Goal: Transaction & Acquisition: Purchase product/service

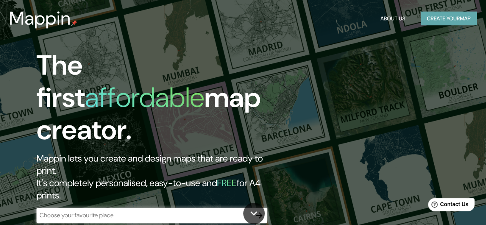
click at [447, 23] on button "Create your map" at bounding box center [449, 19] width 56 height 14
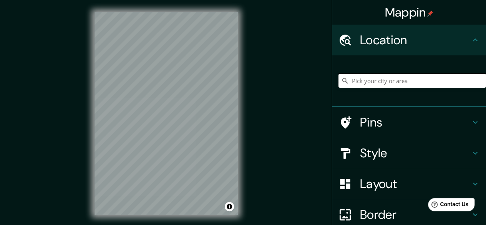
click at [392, 83] on input "Pick your city or area" at bounding box center [412, 81] width 148 height 14
click at [379, 84] on input "Pick your city or area" at bounding box center [412, 81] width 148 height 14
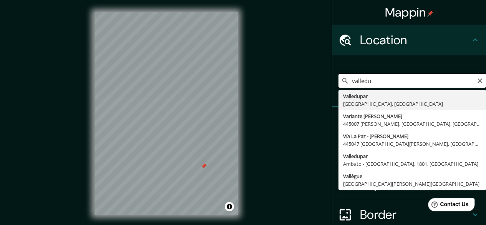
type input "Valledupar, [GEOGRAPHIC_DATA], [GEOGRAPHIC_DATA]"
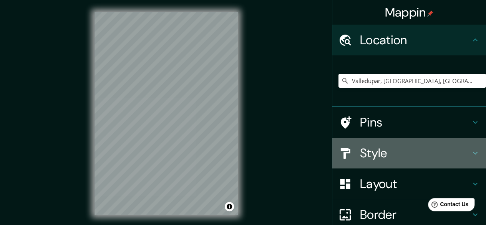
click at [381, 152] on h4 "Style" at bounding box center [415, 152] width 111 height 15
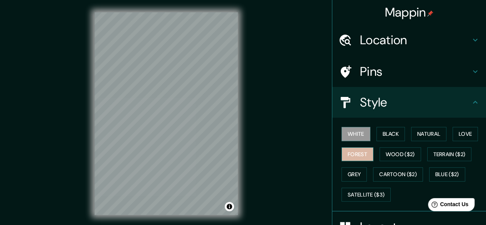
click at [367, 151] on button "Forest" at bounding box center [358, 154] width 32 height 14
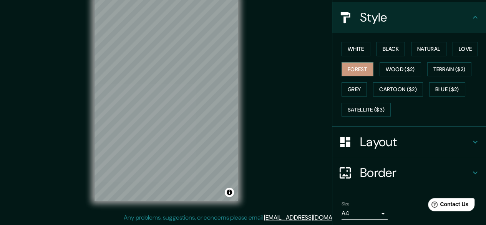
scroll to position [108, 0]
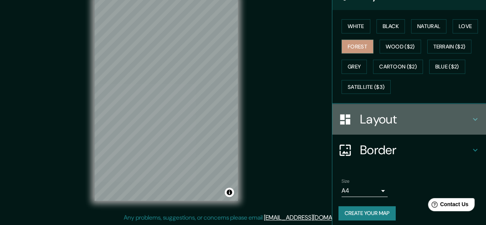
click at [403, 120] on h4 "Layout" at bounding box center [415, 118] width 111 height 15
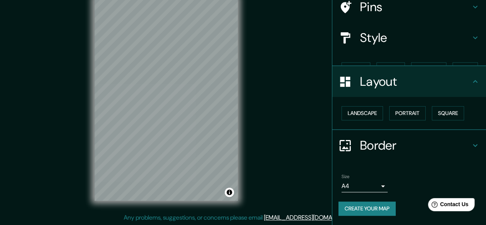
scroll to position [51, 0]
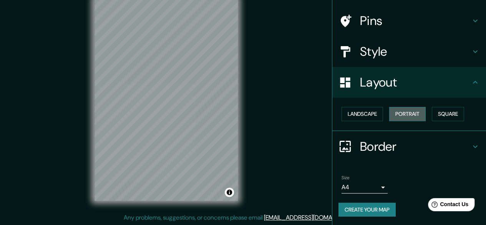
click at [408, 111] on button "Portrait" at bounding box center [407, 114] width 36 height 14
click at [435, 110] on button "Square" at bounding box center [448, 114] width 32 height 14
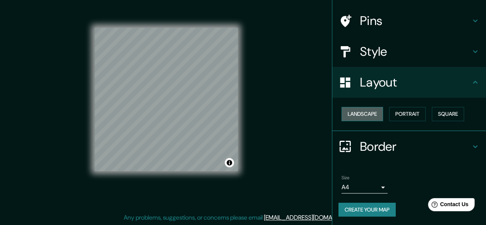
click at [355, 109] on button "Landscape" at bounding box center [362, 114] width 41 height 14
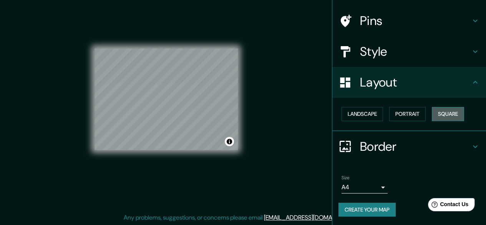
click at [448, 108] on button "Square" at bounding box center [448, 114] width 32 height 14
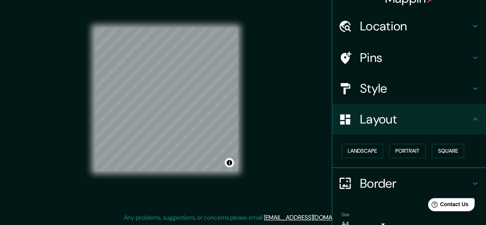
scroll to position [0, 0]
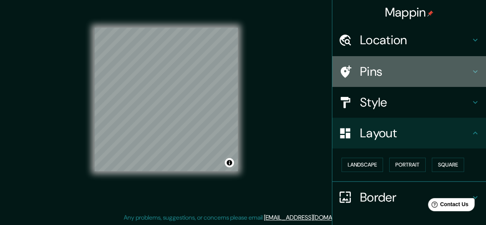
click at [420, 66] on h4 "Pins" at bounding box center [415, 71] width 111 height 15
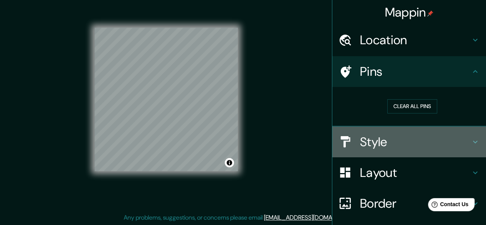
click at [406, 139] on h4 "Style" at bounding box center [415, 141] width 111 height 15
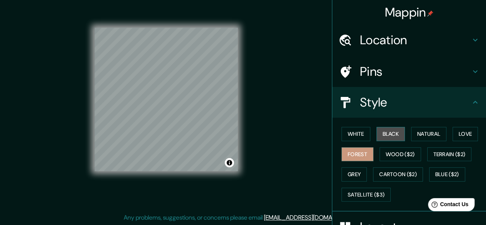
click at [377, 140] on button "Black" at bounding box center [391, 134] width 29 height 14
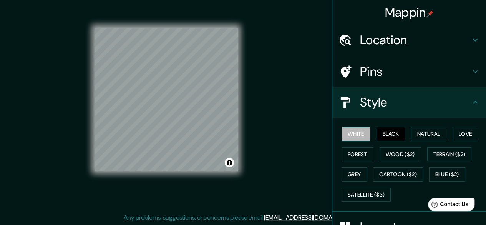
click at [350, 136] on button "White" at bounding box center [356, 134] width 29 height 14
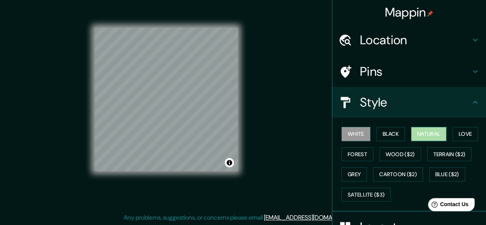
click at [427, 132] on button "Natural" at bounding box center [428, 134] width 35 height 14
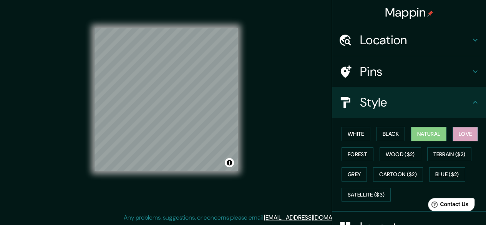
click at [453, 129] on button "Love" at bounding box center [465, 134] width 25 height 14
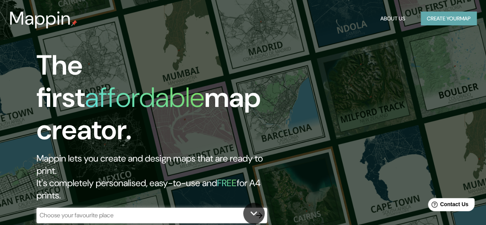
click at [445, 13] on button "Create your map" at bounding box center [449, 19] width 56 height 14
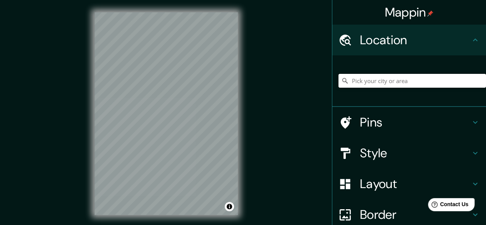
click at [376, 81] on input "Pick your city or area" at bounding box center [412, 81] width 148 height 14
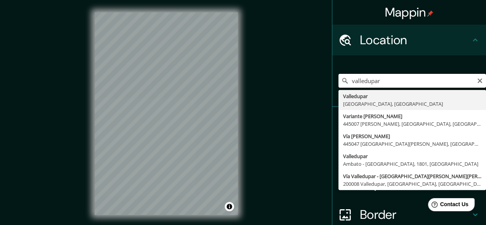
type input "Valledupar, [GEOGRAPHIC_DATA], [GEOGRAPHIC_DATA]"
